Goal: Book appointment/travel/reservation

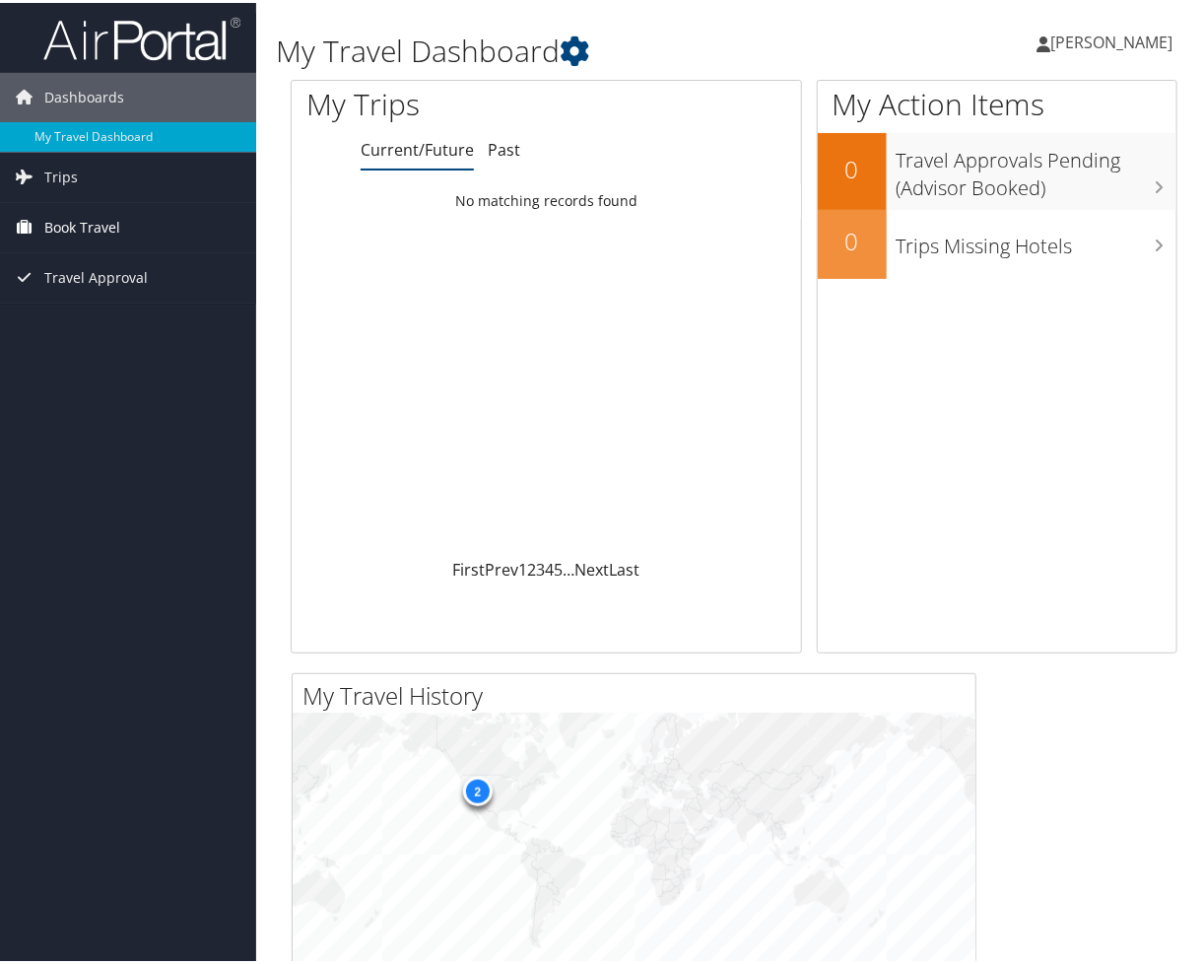
click at [74, 229] on span "Book Travel" at bounding box center [82, 224] width 76 height 49
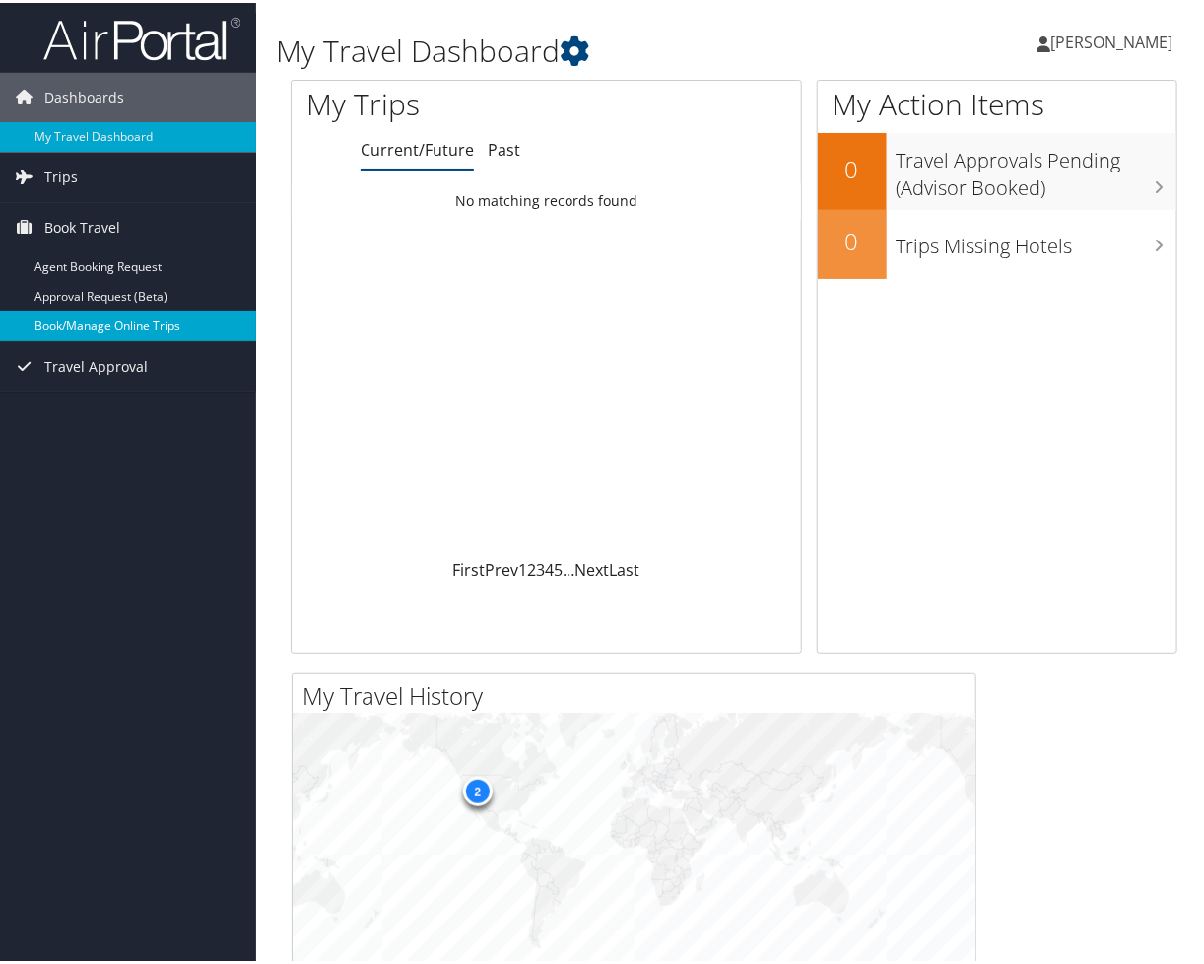
click at [95, 326] on link "Book/Manage Online Trips" at bounding box center [128, 323] width 256 height 30
